Goal: Task Accomplishment & Management: Manage account settings

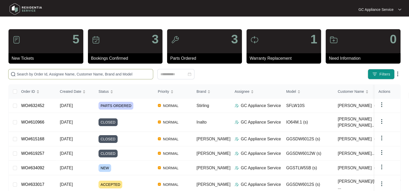
click at [53, 73] on input "text" at bounding box center [84, 74] width 134 height 6
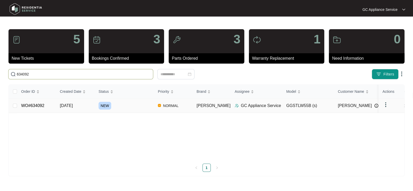
type input "634092"
click at [73, 105] on span "[DATE]" at bounding box center [66, 105] width 13 height 4
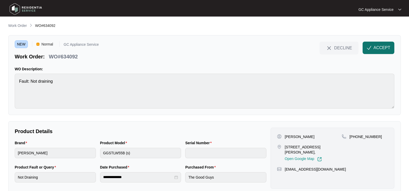
click at [380, 47] on span "ACCEPT" at bounding box center [382, 48] width 17 height 6
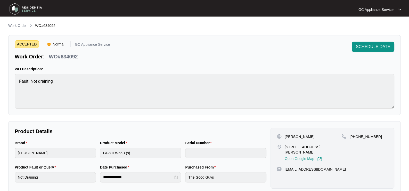
click at [22, 26] on p "Work Order" at bounding box center [17, 25] width 19 height 5
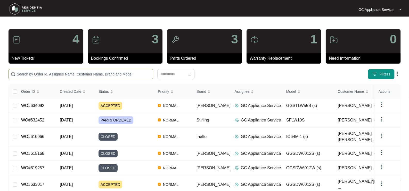
click at [41, 74] on input "text" at bounding box center [84, 74] width 134 height 6
paste input "633017"
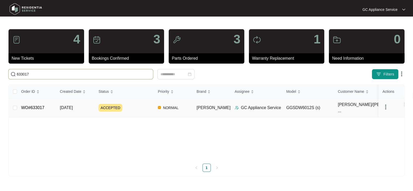
type input "633017"
click at [128, 104] on div "ACCEPTED" at bounding box center [126, 108] width 55 height 8
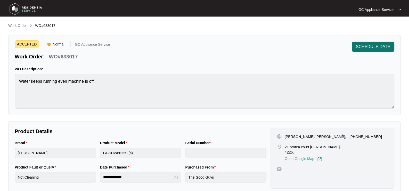
click at [368, 49] on span "SCHEDULE DATE" at bounding box center [373, 47] width 34 height 6
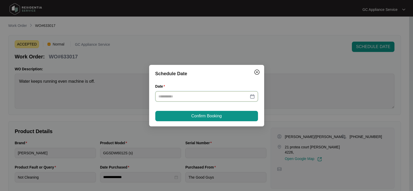
click at [199, 94] on input "Date" at bounding box center [203, 96] width 90 height 6
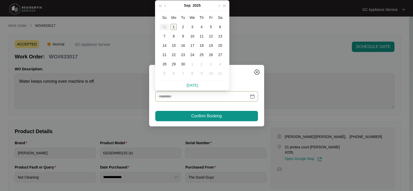
drag, startPoint x: 174, startPoint y: 26, endPoint x: 173, endPoint y: 29, distance: 3.5
click at [174, 26] on div "1" at bounding box center [174, 27] width 6 height 6
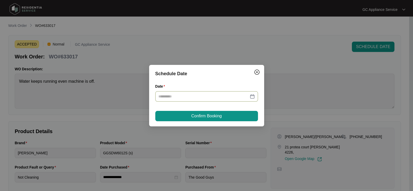
type input "**********"
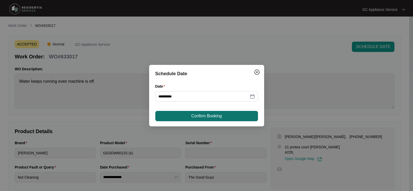
click at [172, 116] on button "Confirm Booking" at bounding box center [206, 116] width 103 height 10
